Goal: Task Accomplishment & Management: Use online tool/utility

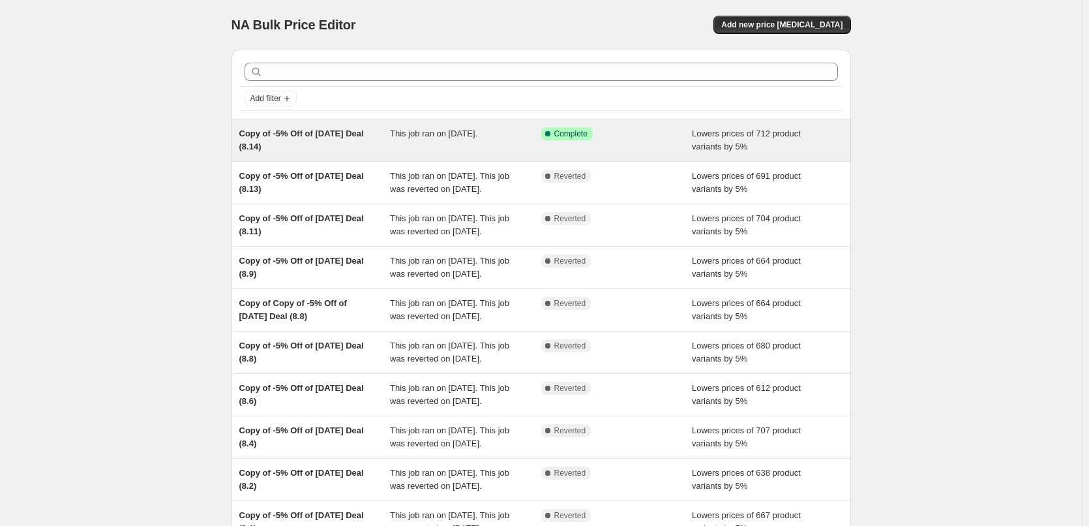
click at [452, 146] on div "This job ran on [DATE]." at bounding box center [465, 140] width 151 height 26
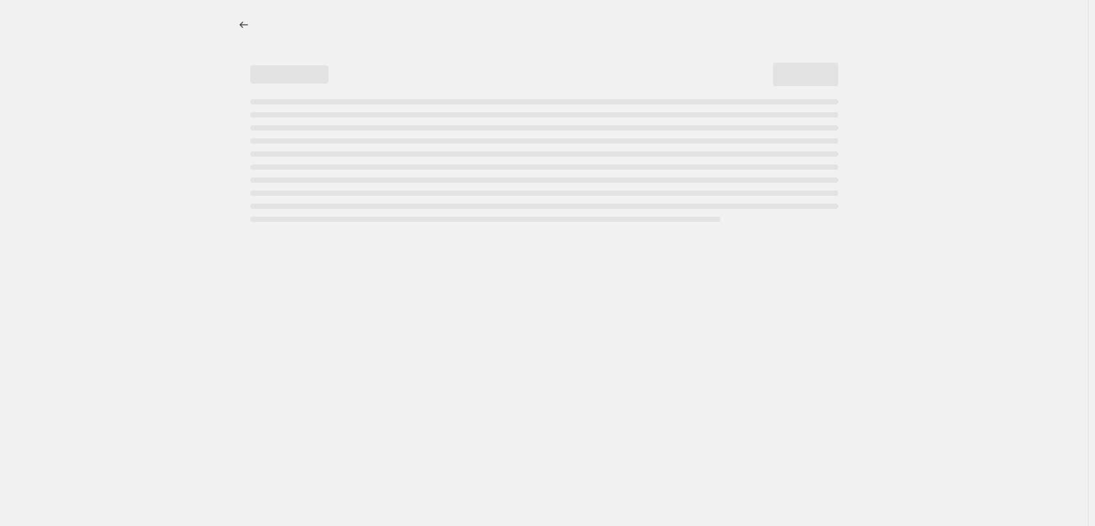
select select "percentage"
select select "pp"
select select "collection"
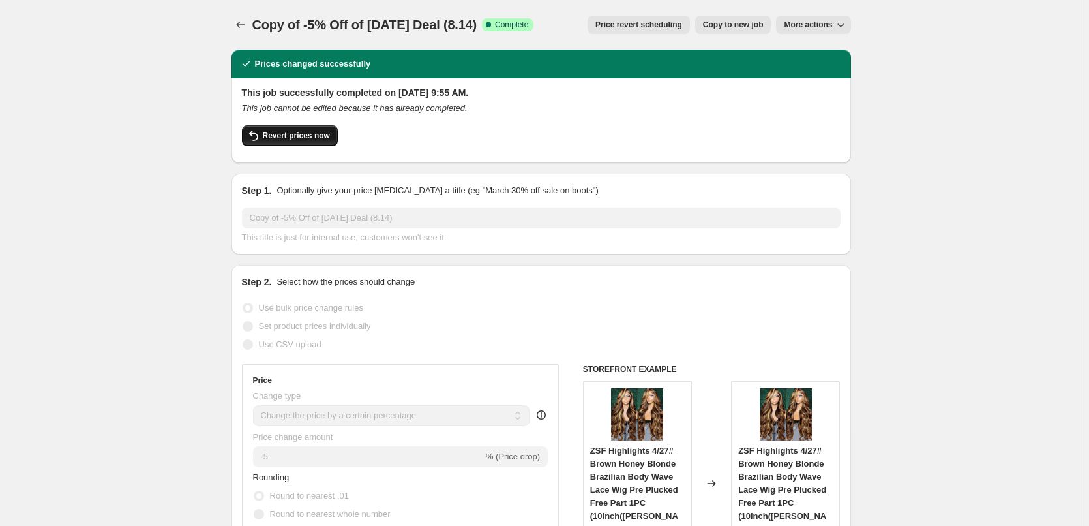
click at [309, 136] on span "Revert prices now" at bounding box center [296, 135] width 67 height 10
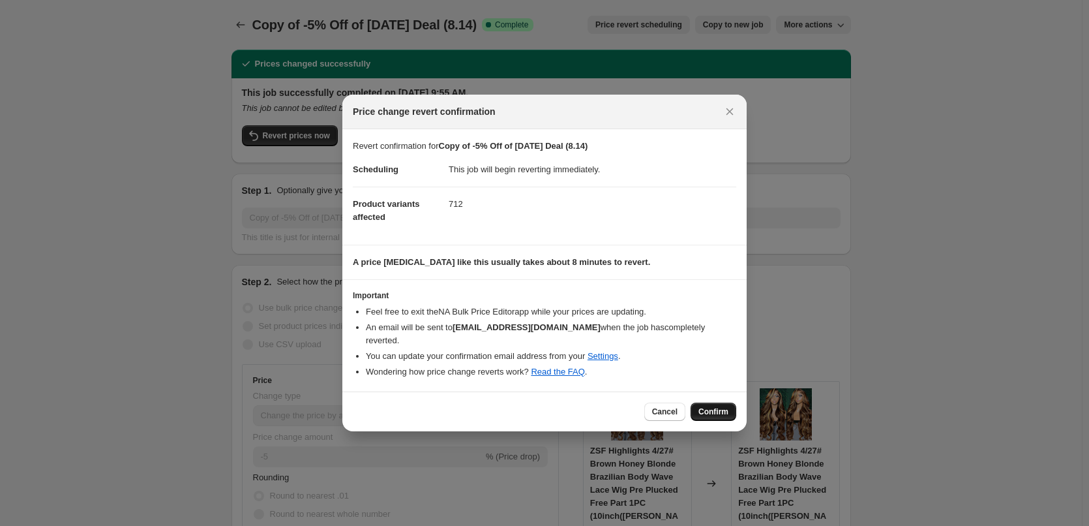
click at [706, 402] on button "Confirm" at bounding box center [713, 411] width 46 height 18
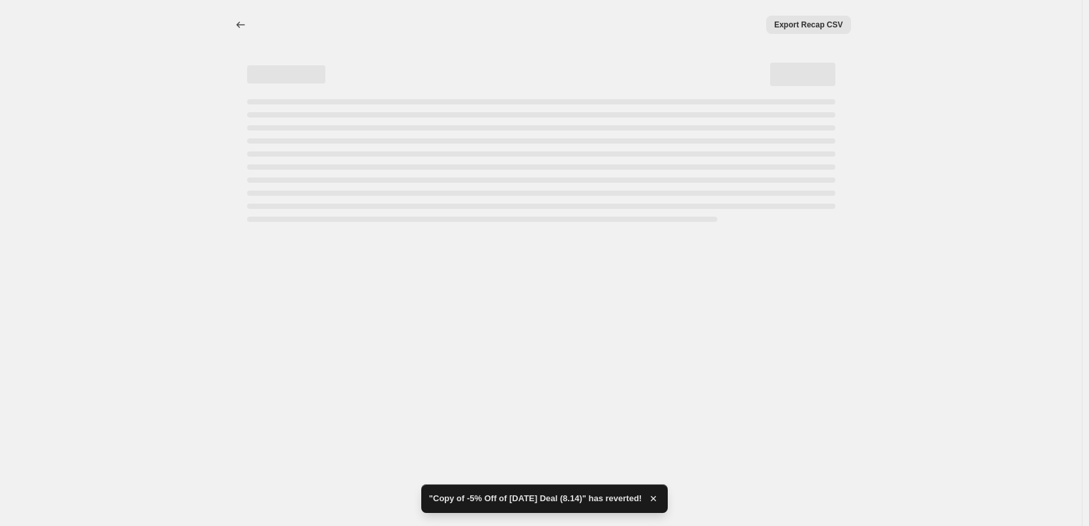
select select "percentage"
select select "pp"
select select "collection"
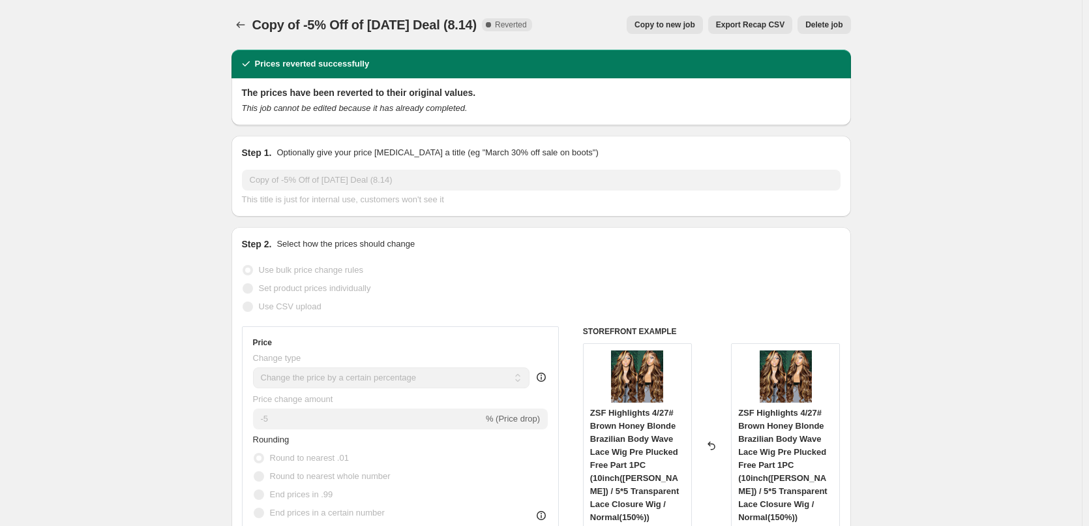
click at [674, 25] on span "Copy to new job" at bounding box center [664, 25] width 61 height 10
select select "percentage"
select select "pp"
select select "collection"
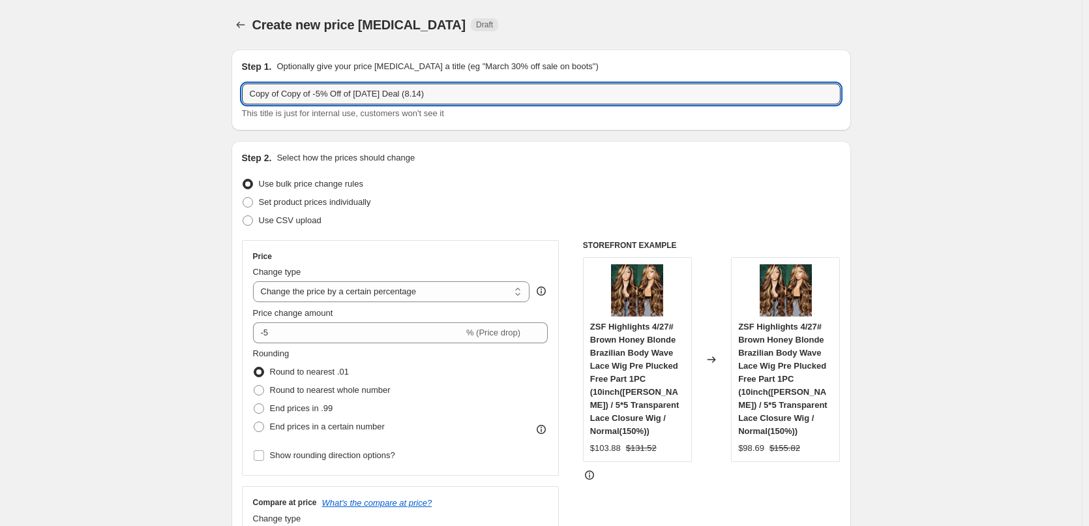
drag, startPoint x: 286, startPoint y: 97, endPoint x: 237, endPoint y: 95, distance: 48.9
click at [237, 95] on div "Step 1. Optionally give your price [MEDICAL_DATA] a title (eg "March 30% off sa…" at bounding box center [540, 90] width 619 height 81
click at [387, 96] on input "Copy of -5% Off of [DATE] Deal (8.14)" at bounding box center [541, 93] width 599 height 21
type input "Copy of -5% Off of [DATE] Deal (8.15)"
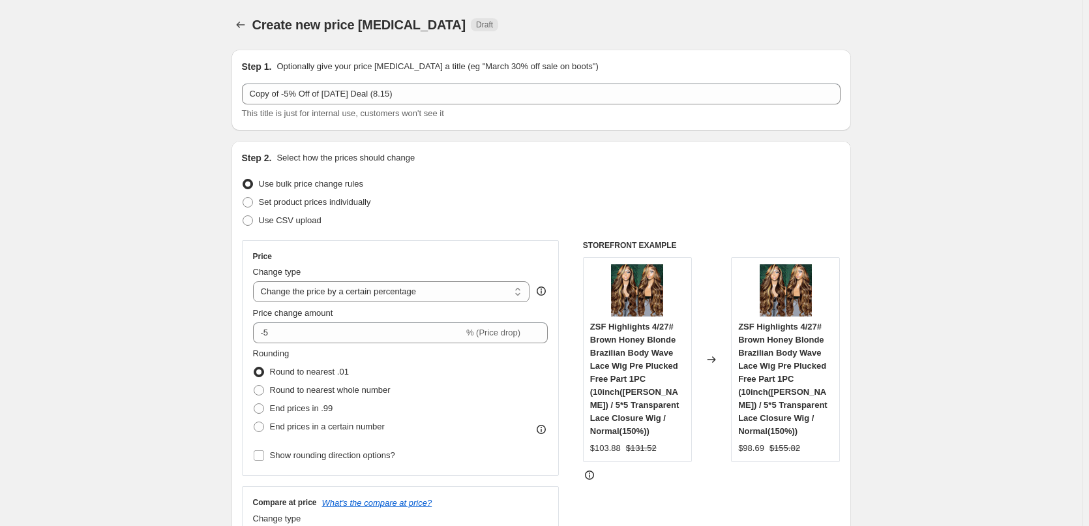
drag, startPoint x: 883, startPoint y: 237, endPoint x: 930, endPoint y: 239, distance: 47.0
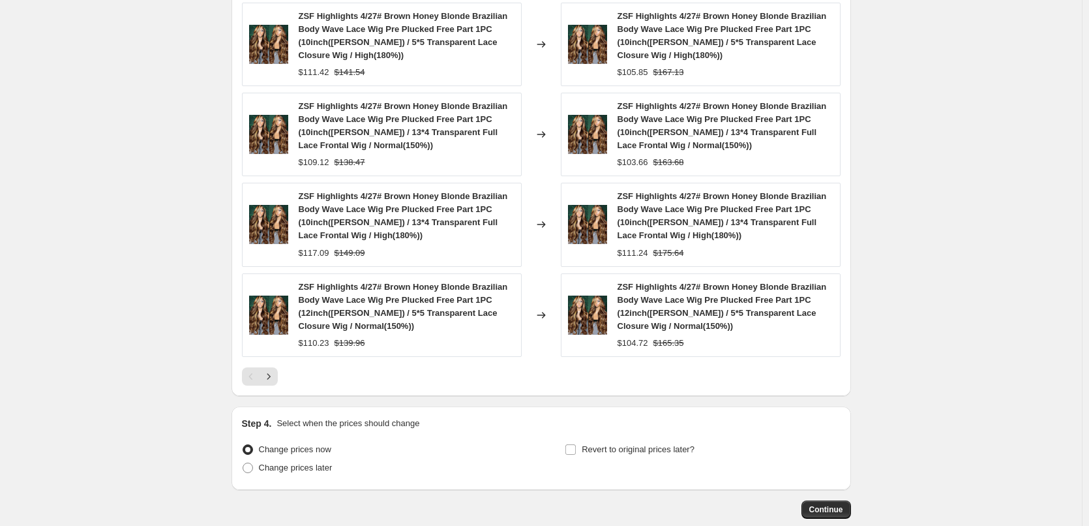
scroll to position [1256, 0]
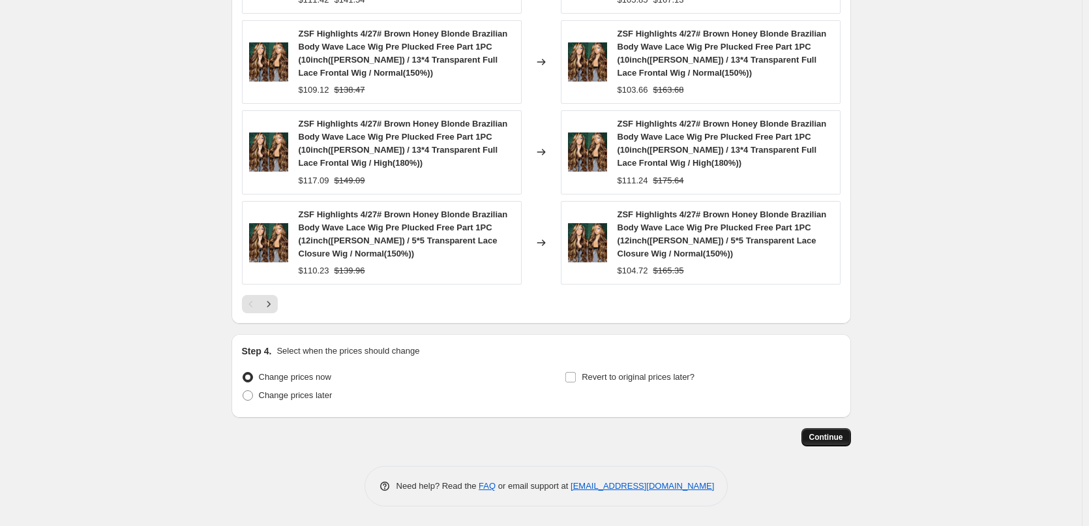
click at [831, 439] on span "Continue" at bounding box center [826, 437] width 34 height 10
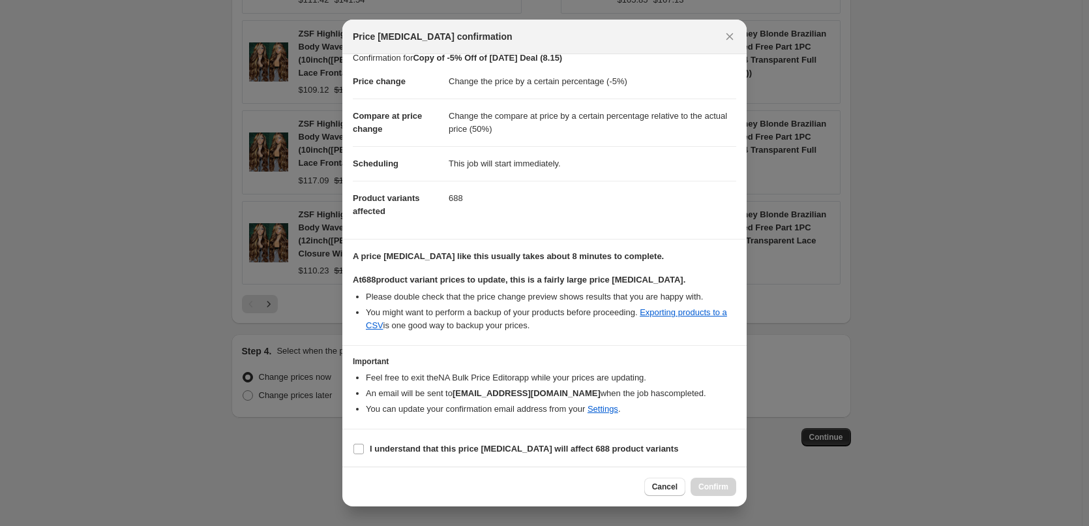
scroll to position [15, 0]
click at [360, 446] on input "I understand that this price [MEDICAL_DATA] will affect 688 product variants" at bounding box center [358, 446] width 10 height 10
checkbox input "true"
click at [711, 485] on span "Confirm" at bounding box center [713, 486] width 30 height 10
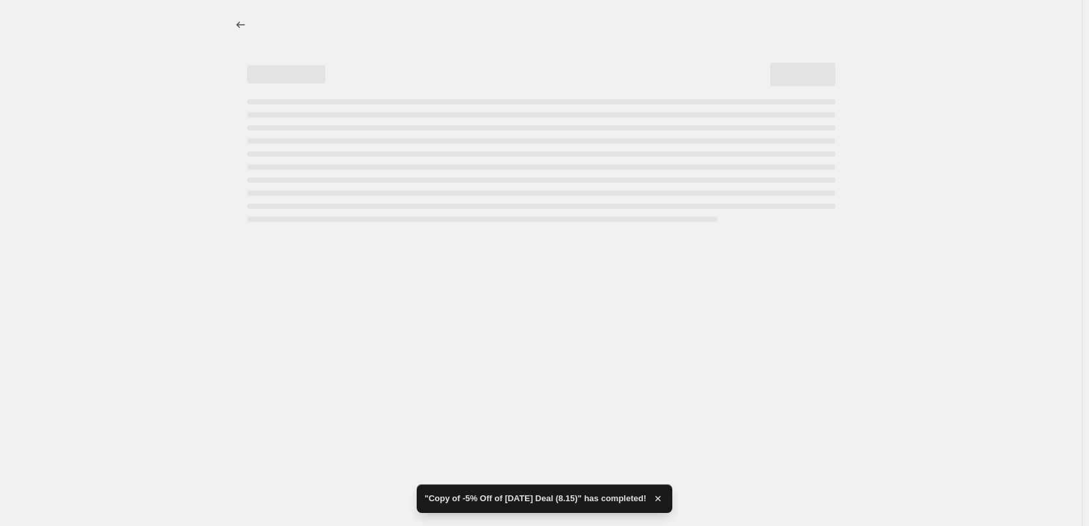
select select "percentage"
select select "pp"
select select "collection"
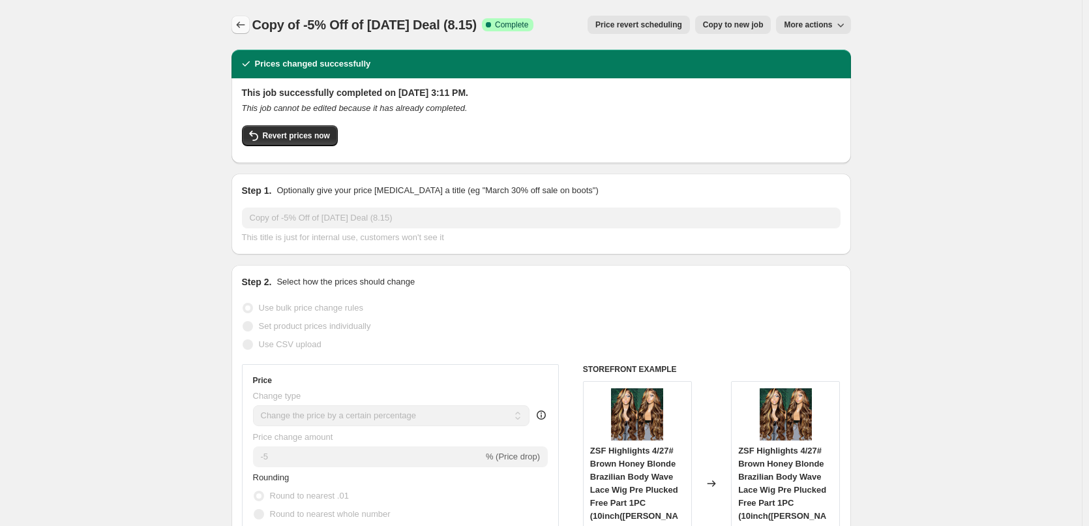
click at [245, 18] on button "Price change jobs" at bounding box center [240, 25] width 18 height 18
